Goal: Information Seeking & Learning: Learn about a topic

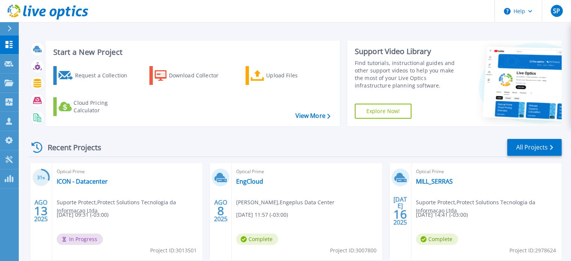
click at [276, 156] on div "Recent Projects All Projects" at bounding box center [295, 147] width 533 height 19
click at [199, 21] on header "Help SP Parceiro de Canal Suporte Protect suporte@protectsolutions.com.br Prote…" at bounding box center [285, 11] width 571 height 23
click at [6, 80] on icon at bounding box center [9, 83] width 9 height 6
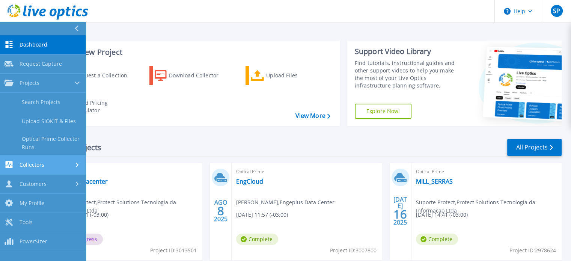
click at [29, 169] on link "Collectors Collectors" at bounding box center [43, 165] width 86 height 19
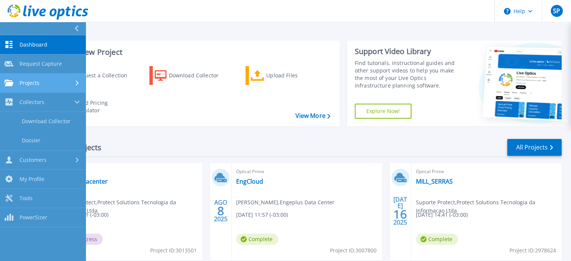
click at [33, 81] on span "Projects" at bounding box center [30, 83] width 20 height 7
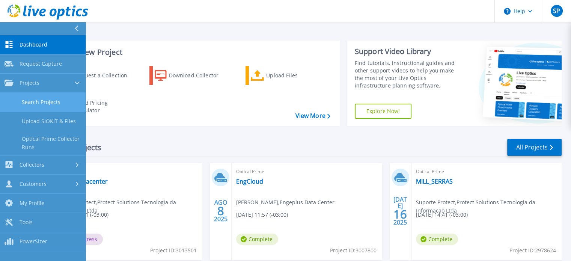
click at [39, 104] on link "Search Projects" at bounding box center [43, 102] width 86 height 19
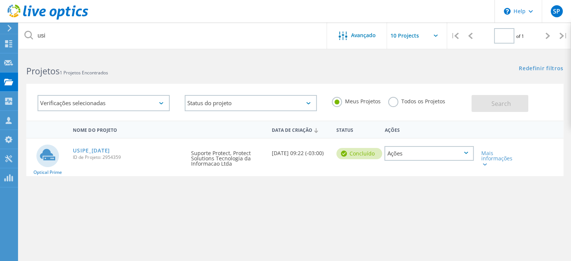
type input "1"
click at [105, 150] on link "USIPE_[DATE]" at bounding box center [91, 150] width 37 height 5
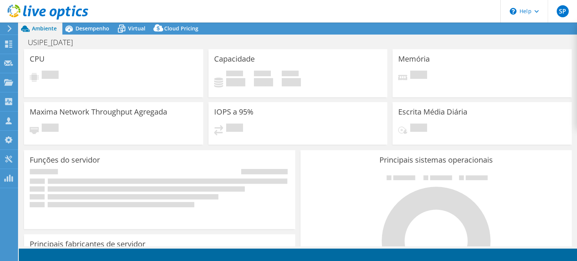
select select "USD"
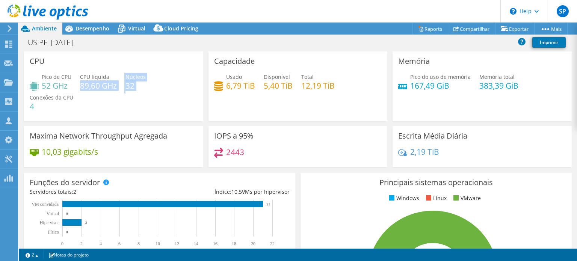
drag, startPoint x: 81, startPoint y: 84, endPoint x: 150, endPoint y: 90, distance: 69.0
click at [150, 90] on div "Pico de CPU 52 GHz CPU líquida 89,60 GHz Núcleos 32 Conexões da CPU 4" at bounding box center [114, 95] width 168 height 45
click at [137, 92] on div "Pico de CPU 52 GHz CPU líquida 89,60 GHz Núcleos 32 Conexões da CPU 4" at bounding box center [114, 95] width 168 height 45
click at [89, 89] on h4 "89,60 GHz" at bounding box center [98, 86] width 37 height 8
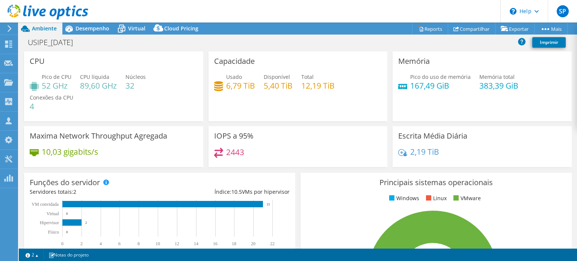
click at [50, 89] on h4 "52 GHz" at bounding box center [57, 86] width 30 height 8
click at [85, 90] on h4 "89,60 GHz" at bounding box center [98, 86] width 37 height 8
click at [53, 89] on h4 "52 GHz" at bounding box center [57, 86] width 30 height 8
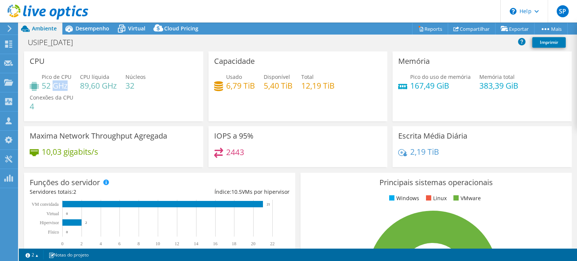
click at [53, 89] on h4 "52 GHz" at bounding box center [57, 86] width 30 height 8
click at [109, 83] on h4 "89,60 GHz" at bounding box center [98, 86] width 37 height 8
click at [98, 31] on span "Desempenho" at bounding box center [93, 28] width 34 height 7
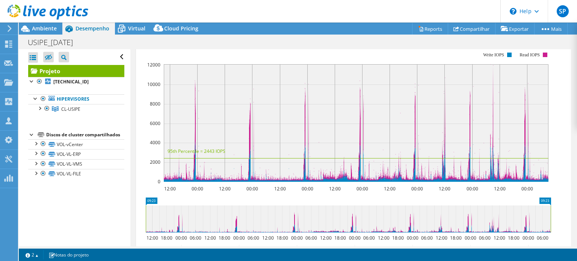
scroll to position [38, 0]
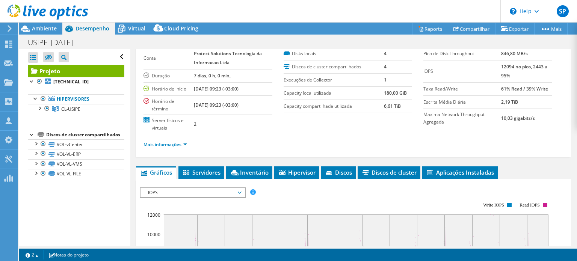
click at [161, 193] on span "IOPS" at bounding box center [192, 192] width 97 height 9
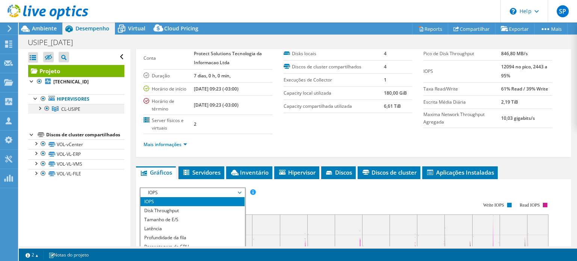
click at [43, 109] on div at bounding box center [47, 108] width 8 height 9
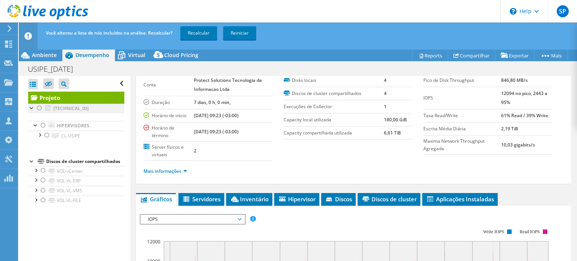
click at [38, 106] on div at bounding box center [40, 108] width 8 height 9
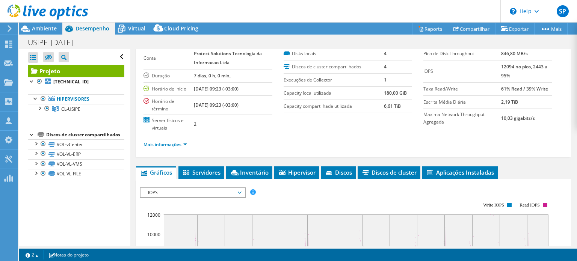
click at [206, 188] on span "IOPS" at bounding box center [192, 192] width 97 height 9
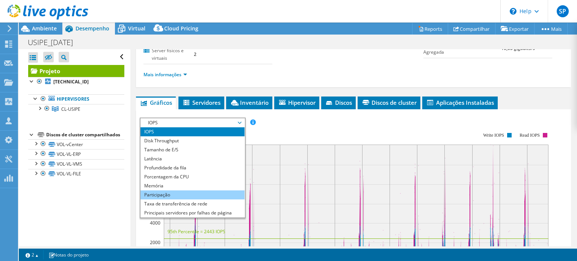
scroll to position [113, 0]
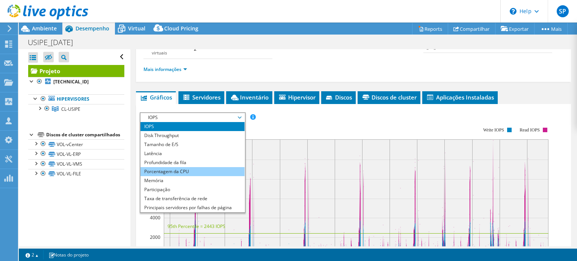
click at [165, 171] on li "Porcentagem da CPU" at bounding box center [192, 171] width 104 height 9
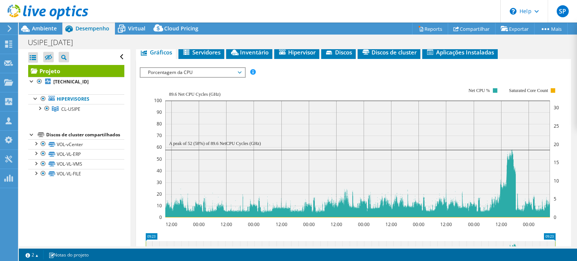
scroll to position [188, 0]
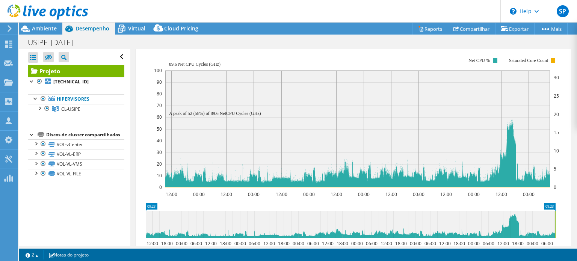
click at [304, 47] on div "USIPE_27-05-25 Imprimir" at bounding box center [298, 42] width 558 height 14
click at [30, 32] on icon at bounding box center [25, 28] width 13 height 13
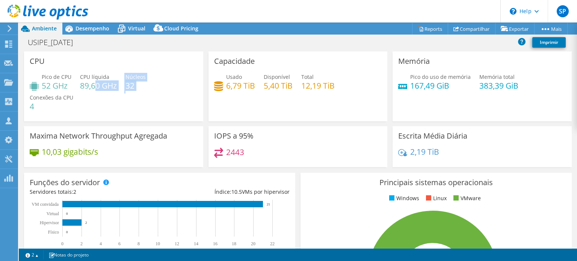
drag, startPoint x: 93, startPoint y: 85, endPoint x: 133, endPoint y: 92, distance: 40.8
click at [133, 92] on div "Pico de CPU 52 GHz CPU líquida 89,60 GHz Núcleos 32 Conexões da CPU 4" at bounding box center [114, 95] width 168 height 45
click at [132, 97] on div "Pico de CPU 52 GHz CPU líquida 89,60 GHz Núcleos 32 Conexões da CPU 4" at bounding box center [114, 95] width 168 height 45
click at [133, 82] on h4 "32" at bounding box center [135, 86] width 20 height 8
click at [83, 84] on h4 "89,60 GHz" at bounding box center [98, 86] width 37 height 8
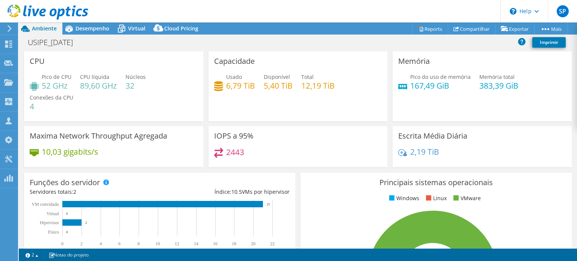
click at [85, 84] on h4 "89,60 GHz" at bounding box center [98, 86] width 37 height 8
click at [112, 113] on div "Pico de CPU 52 GHz CPU líquida 89,60 GHz Núcleos 32 Conexões da CPU 4" at bounding box center [114, 95] width 168 height 45
click at [81, 27] on span "Desempenho" at bounding box center [93, 28] width 34 height 7
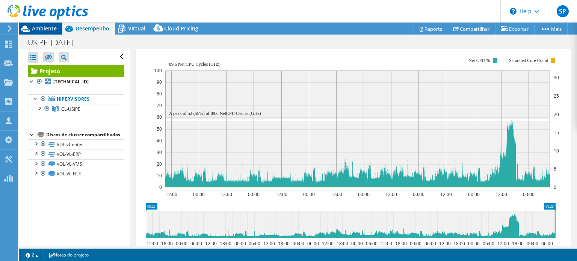
click at [29, 31] on icon at bounding box center [25, 29] width 9 height 6
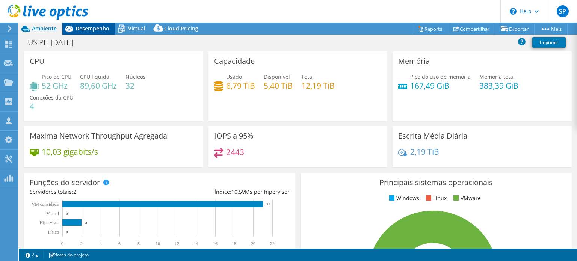
click at [74, 30] on icon at bounding box center [68, 28] width 13 height 13
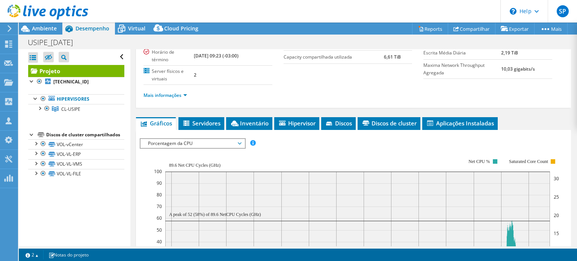
scroll to position [113, 0]
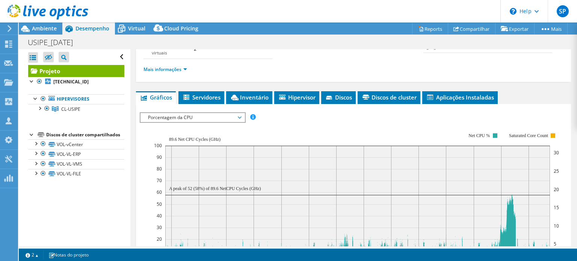
click at [200, 118] on span "Porcentagem da CPU" at bounding box center [192, 117] width 97 height 9
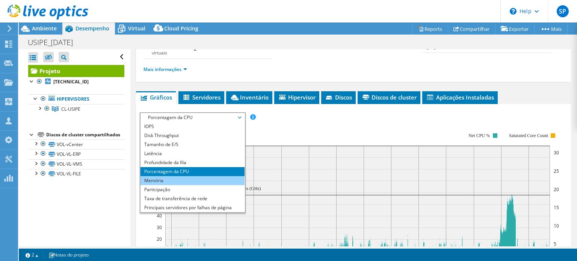
scroll to position [150, 0]
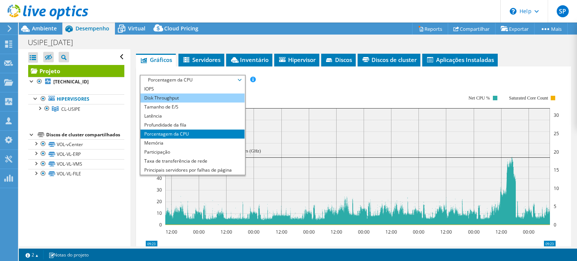
click at [181, 98] on li "Disk Throughput" at bounding box center [192, 98] width 104 height 9
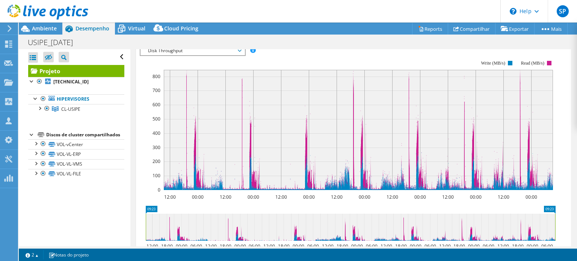
scroll to position [172, 0]
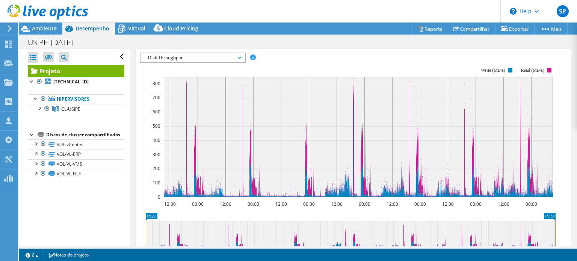
click at [187, 81] on rect at bounding box center [358, 137] width 389 height 120
click at [186, 80] on icon at bounding box center [358, 137] width 389 height 120
click at [195, 53] on span "Disk Throughput" at bounding box center [192, 57] width 97 height 9
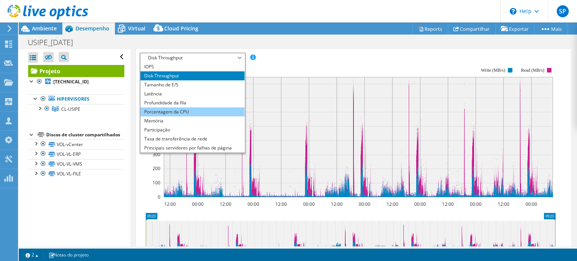
click at [177, 108] on li "Porcentagem da CPU" at bounding box center [192, 111] width 104 height 9
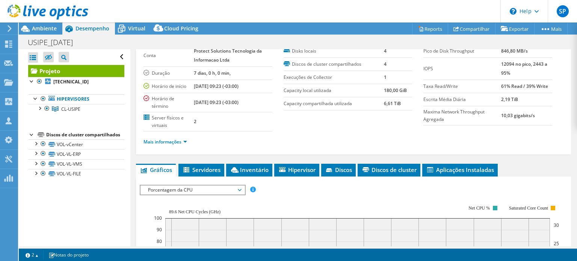
scroll to position [38, 0]
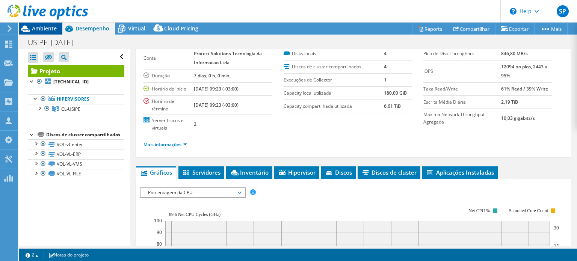
click at [31, 31] on icon at bounding box center [25, 28] width 13 height 13
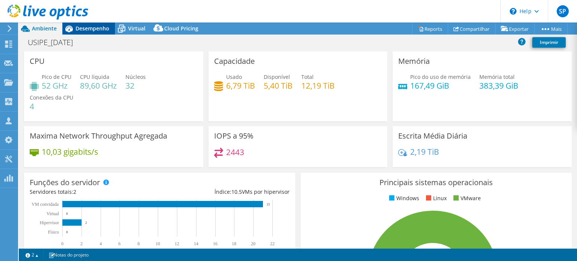
click at [94, 33] on div "Desempenho" at bounding box center [88, 29] width 53 height 12
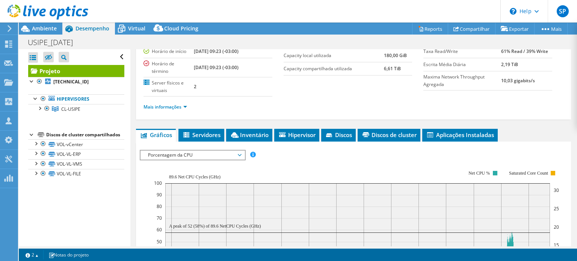
scroll to position [0, 0]
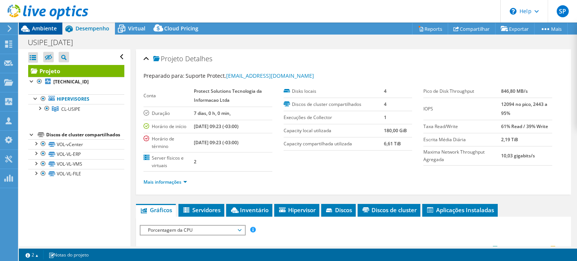
click at [33, 33] on div "Ambiente" at bounding box center [41, 29] width 44 height 12
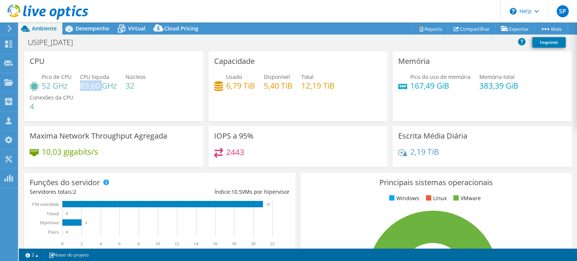
drag, startPoint x: 81, startPoint y: 88, endPoint x: 103, endPoint y: 89, distance: 21.5
click at [103, 89] on h4 "89,60 GHz" at bounding box center [98, 86] width 37 height 8
click at [87, 85] on h4 "89,60 GHz" at bounding box center [98, 86] width 37 height 8
click at [80, 92] on div "Pico de CPU 52 GHz CPU líquida 89,60 GHz Núcleos 32 Conexões da CPU 4" at bounding box center [114, 95] width 168 height 45
click at [83, 85] on h4 "89,60 GHz" at bounding box center [98, 86] width 37 height 8
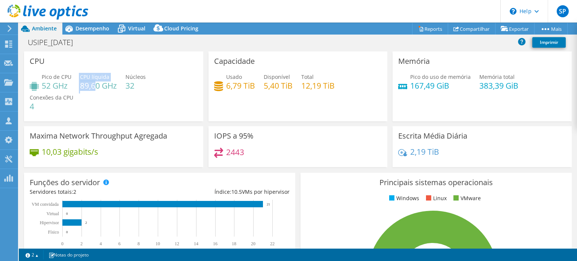
drag, startPoint x: 78, startPoint y: 85, endPoint x: 95, endPoint y: 88, distance: 17.6
click at [95, 88] on div "Pico de CPU 52 GHz CPU líquida 89,60 GHz Núcleos 32 Conexões da CPU 4" at bounding box center [114, 95] width 168 height 45
click at [104, 91] on div "Pico de CPU 52 GHz CPU líquida 89,60 GHz Núcleos 32 Conexões da CPU 4" at bounding box center [114, 95] width 168 height 45
click at [91, 88] on h4 "89,60 GHz" at bounding box center [98, 86] width 37 height 8
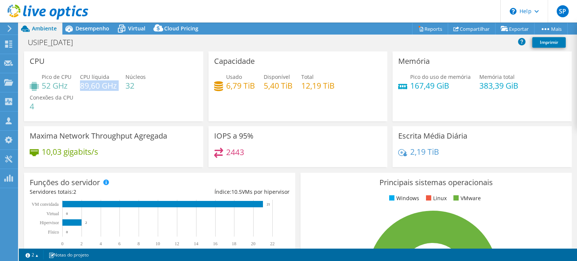
click at [91, 88] on h4 "89,60 GHz" at bounding box center [98, 86] width 37 height 8
click at [88, 95] on div "Pico de CPU 52 GHz CPU líquida 89,60 GHz Núcleos 32 Conexões da CPU 4" at bounding box center [114, 95] width 168 height 45
drag, startPoint x: 85, startPoint y: 88, endPoint x: 101, endPoint y: 90, distance: 16.6
click at [101, 90] on h4 "89,60 GHz" at bounding box center [98, 86] width 37 height 8
drag, startPoint x: 63, startPoint y: 87, endPoint x: 42, endPoint y: 82, distance: 21.4
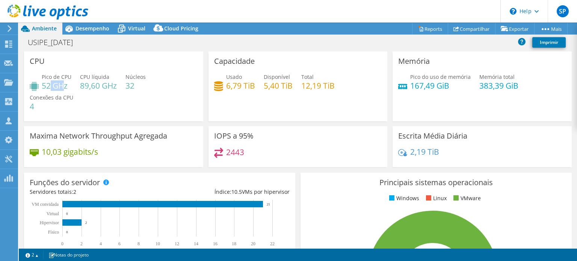
click at [42, 82] on h4 "52 GHz" at bounding box center [57, 86] width 30 height 8
click at [80, 96] on div "Pico de CPU 52 GHz CPU líquida 89,60 GHz Núcleos 32 Conexões da CPU 4" at bounding box center [114, 95] width 168 height 45
click at [76, 96] on div "Pico de CPU 52 GHz CPU líquida 89,60 GHz Núcleos 32 Conexões da CPU 4" at bounding box center [114, 95] width 168 height 45
drag, startPoint x: 62, startPoint y: 84, endPoint x: 39, endPoint y: 86, distance: 23.0
click at [39, 86] on div "Pico de CPU 52 GHz" at bounding box center [51, 81] width 42 height 17
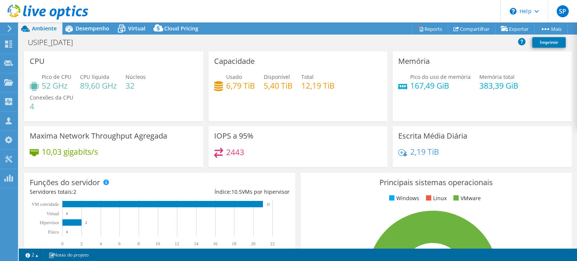
click at [80, 96] on div "Pico de CPU 52 GHz CPU líquida 89,60 GHz Núcleos 32 Conexões da CPU 4" at bounding box center [114, 95] width 168 height 45
click at [97, 32] on div "Desempenho" at bounding box center [88, 29] width 53 height 12
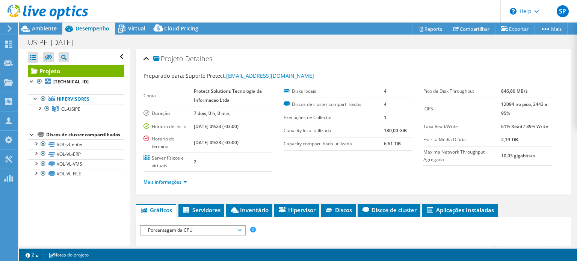
click at [377, 144] on label "Capacity compartilhada utilizada" at bounding box center [334, 144] width 100 height 8
click at [177, 182] on link "Mais informações" at bounding box center [166, 182] width 44 height 6
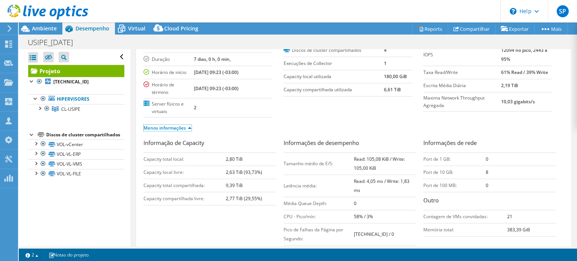
scroll to position [75, 0]
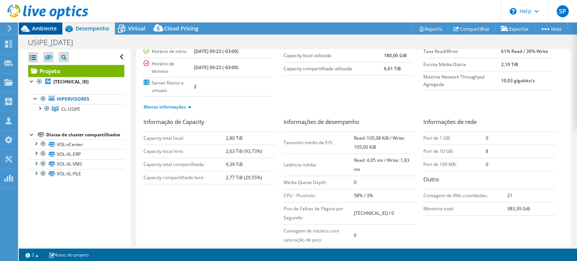
click at [36, 29] on span "Ambiente" at bounding box center [44, 28] width 25 height 7
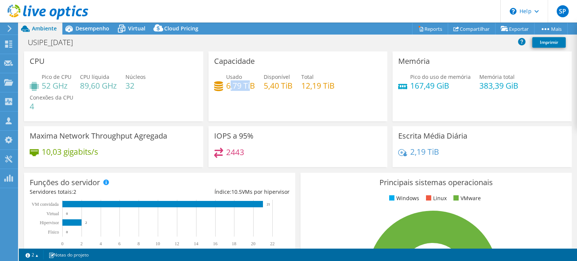
drag, startPoint x: 227, startPoint y: 87, endPoint x: 248, endPoint y: 89, distance: 21.1
click at [248, 89] on h4 "6,79 TiB" at bounding box center [240, 86] width 29 height 8
click at [260, 116] on div "Capacidade Usado 6,79 TiB Disponível 5,40 TiB Total 12,19 TiB" at bounding box center [297, 86] width 179 height 70
click at [267, 82] on h4 "5,40 TiB" at bounding box center [278, 86] width 29 height 8
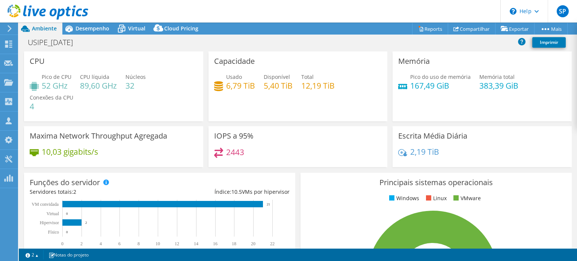
click at [313, 89] on h4 "12,19 TiB" at bounding box center [317, 86] width 33 height 8
click at [292, 90] on div "Usado 6,79 TiB Disponível 5,40 TiB Total 12,19 TiB" at bounding box center [298, 85] width 168 height 24
click at [285, 100] on div "Capacidade Usado 6,79 TiB Disponível 5,40 TiB Total 12,19 TiB" at bounding box center [297, 86] width 179 height 70
click at [236, 88] on h4 "6,79 TiB" at bounding box center [240, 86] width 29 height 8
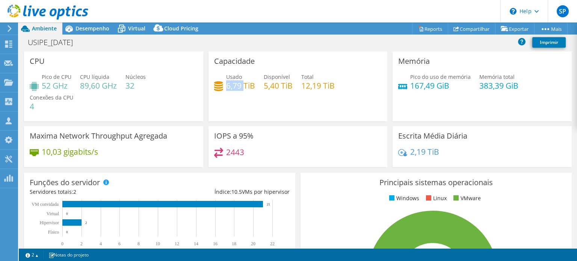
click at [236, 88] on h4 "6,79 TiB" at bounding box center [240, 86] width 29 height 8
click at [248, 112] on div "Capacidade Usado 6,79 TiB Disponível 5,40 TiB Total 12,19 TiB" at bounding box center [297, 86] width 179 height 70
click at [239, 87] on h4 "6,79 TiB" at bounding box center [240, 86] width 29 height 8
click at [92, 28] on span "Desempenho" at bounding box center [93, 28] width 34 height 7
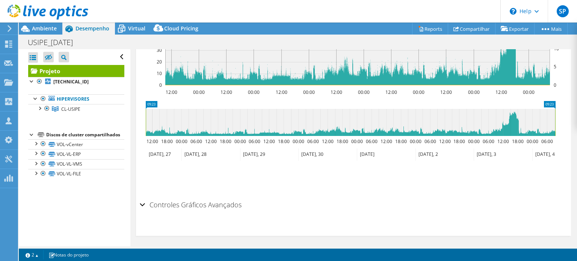
scroll to position [360, 0]
